Goal: Check status: Check status

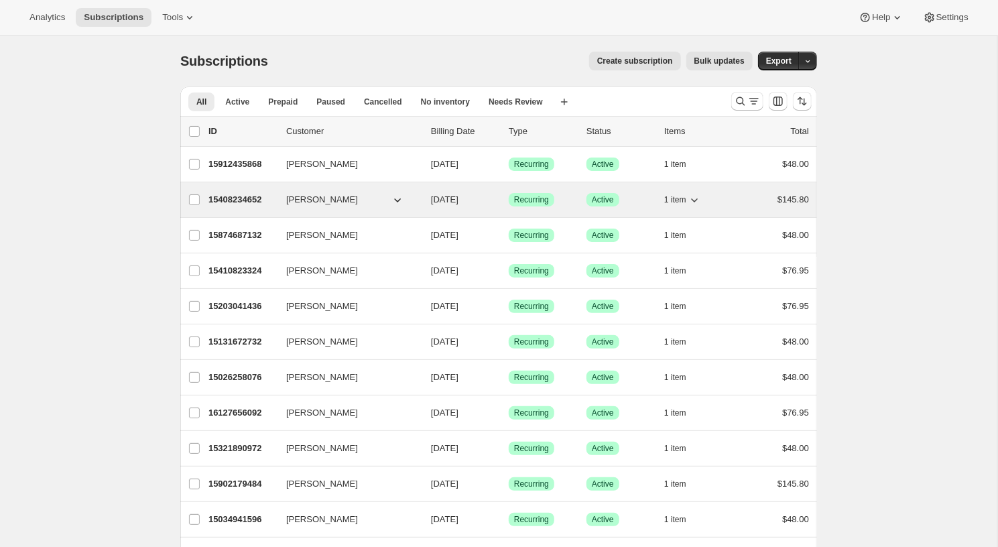
click at [227, 199] on p "15408234652" at bounding box center [241, 199] width 67 height 13
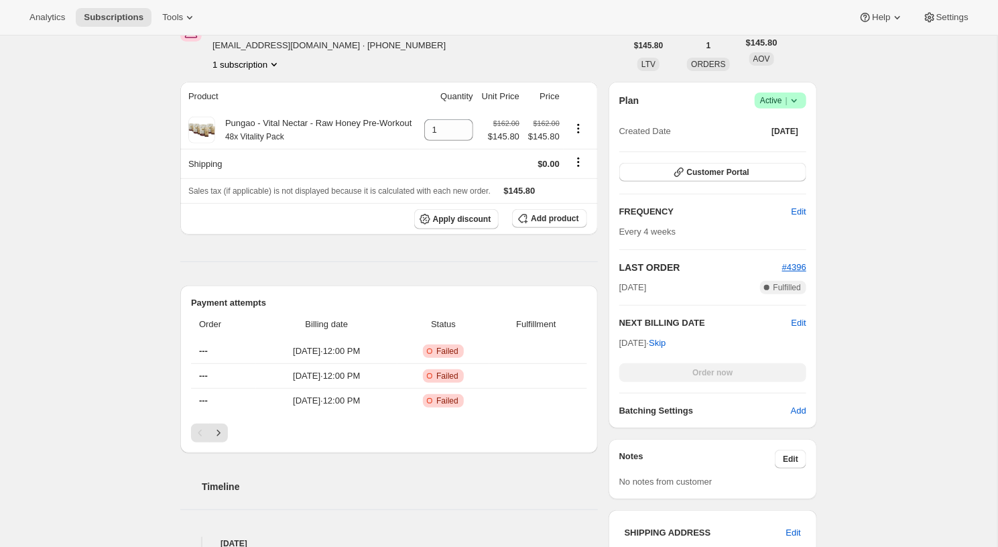
scroll to position [212, 0]
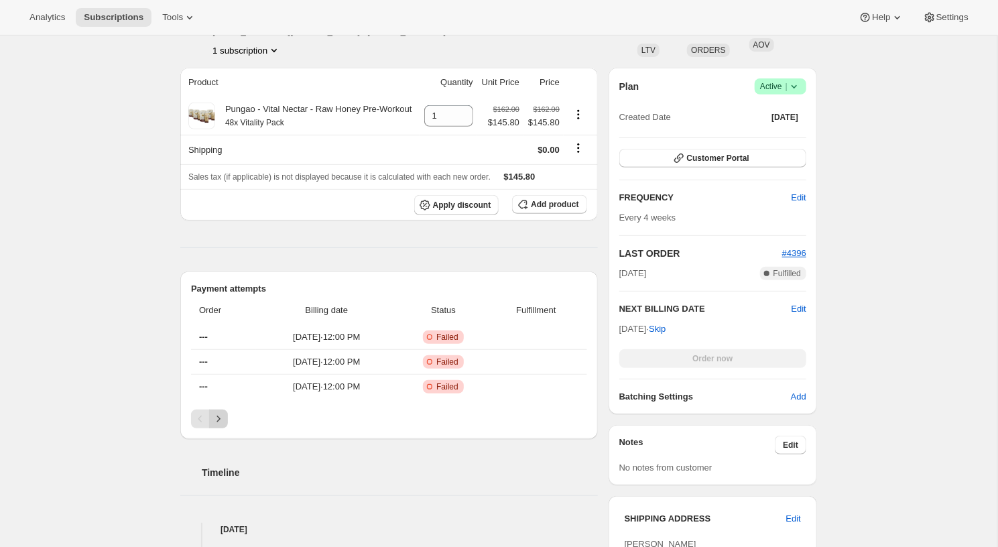
click at [215, 426] on icon "Next" at bounding box center [218, 418] width 13 height 13
click at [206, 426] on icon "Previous" at bounding box center [200, 418] width 13 height 13
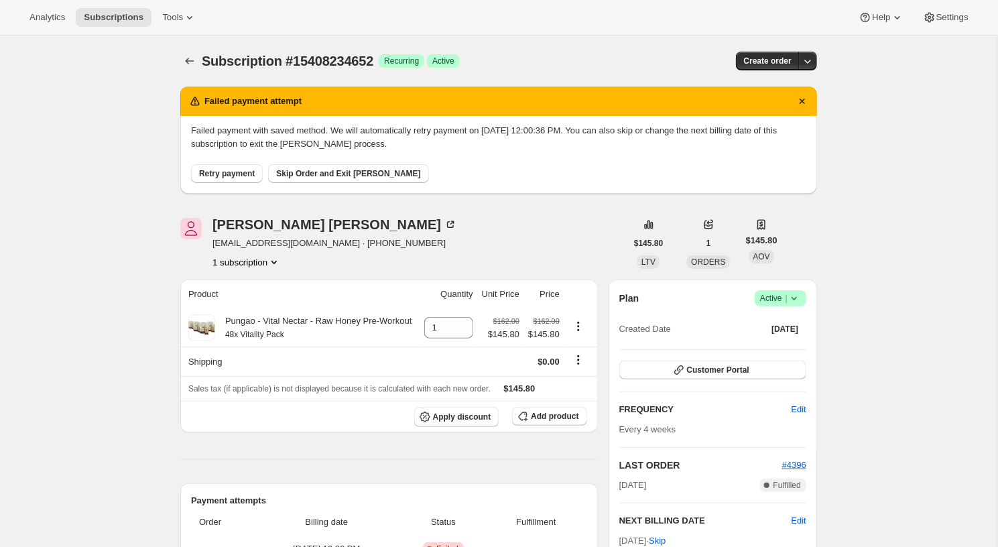
scroll to position [0, 0]
